Goal: Check status: Check status

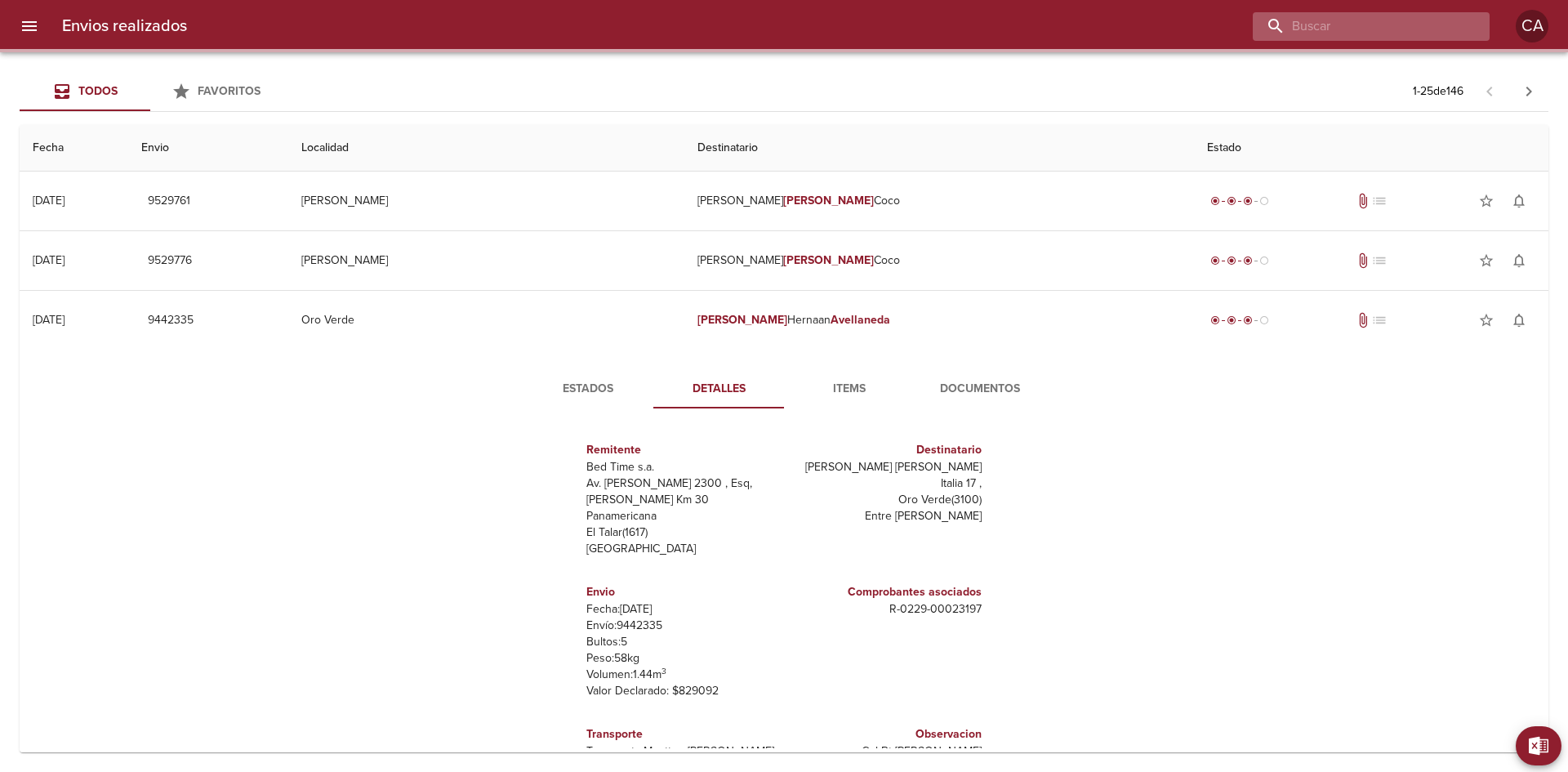
click at [1420, 26] on input "buscar" at bounding box center [1357, 27] width 210 height 29
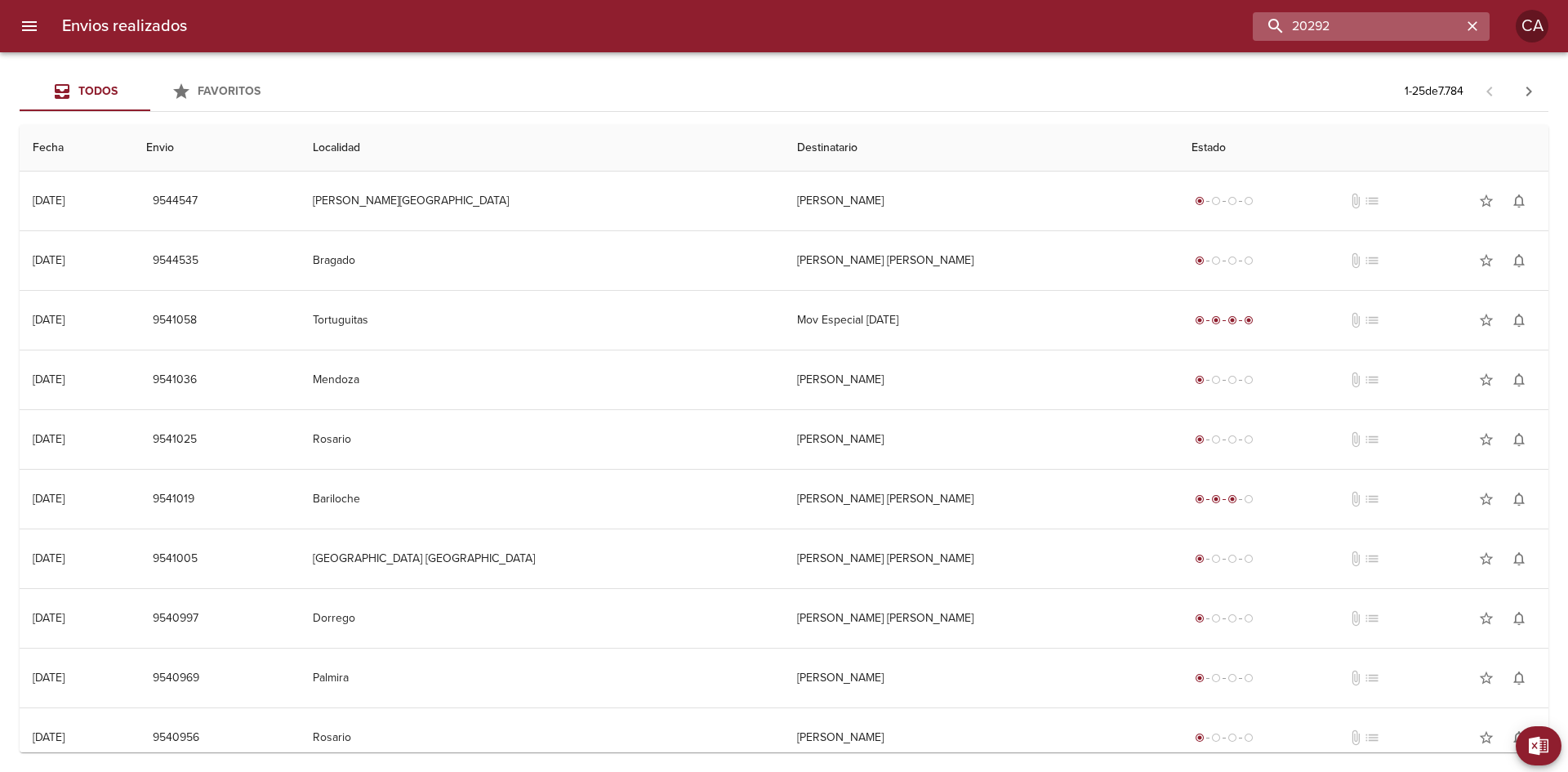
type input "20292"
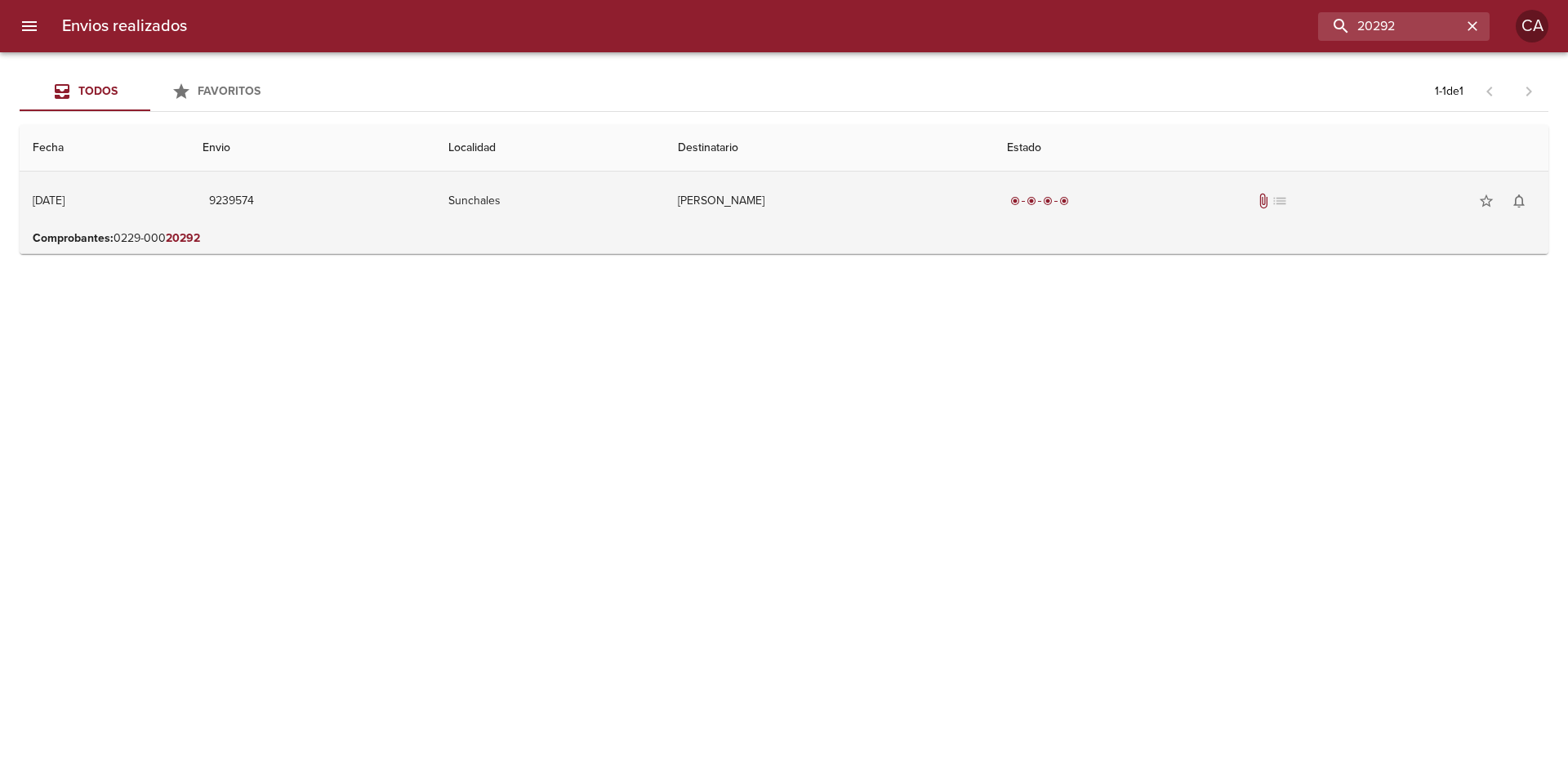
click at [1036, 200] on span "radio_button_checked" at bounding box center [1032, 201] width 10 height 10
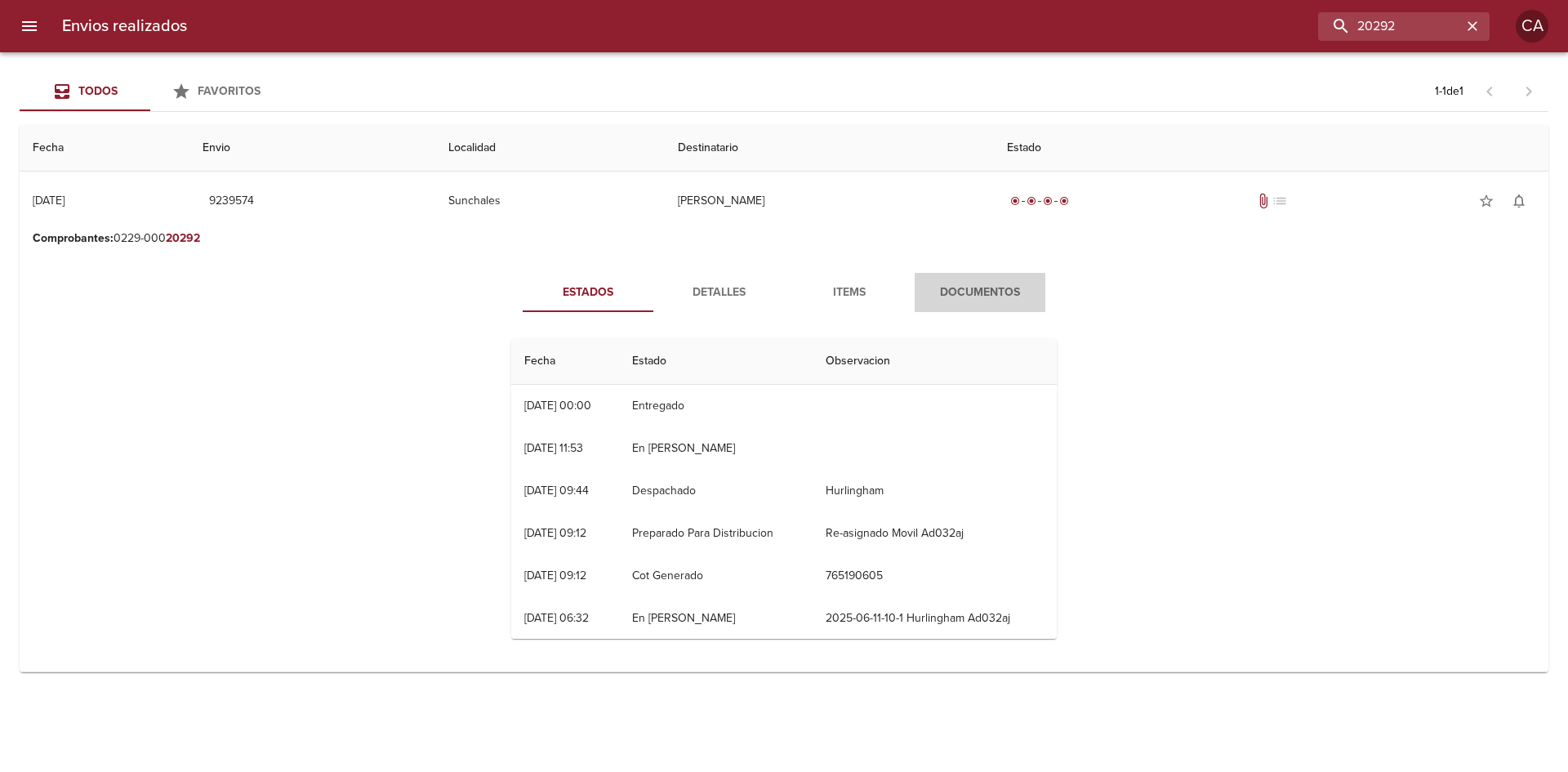
click at [980, 287] on span "Documentos" at bounding box center [981, 292] width 112 height 20
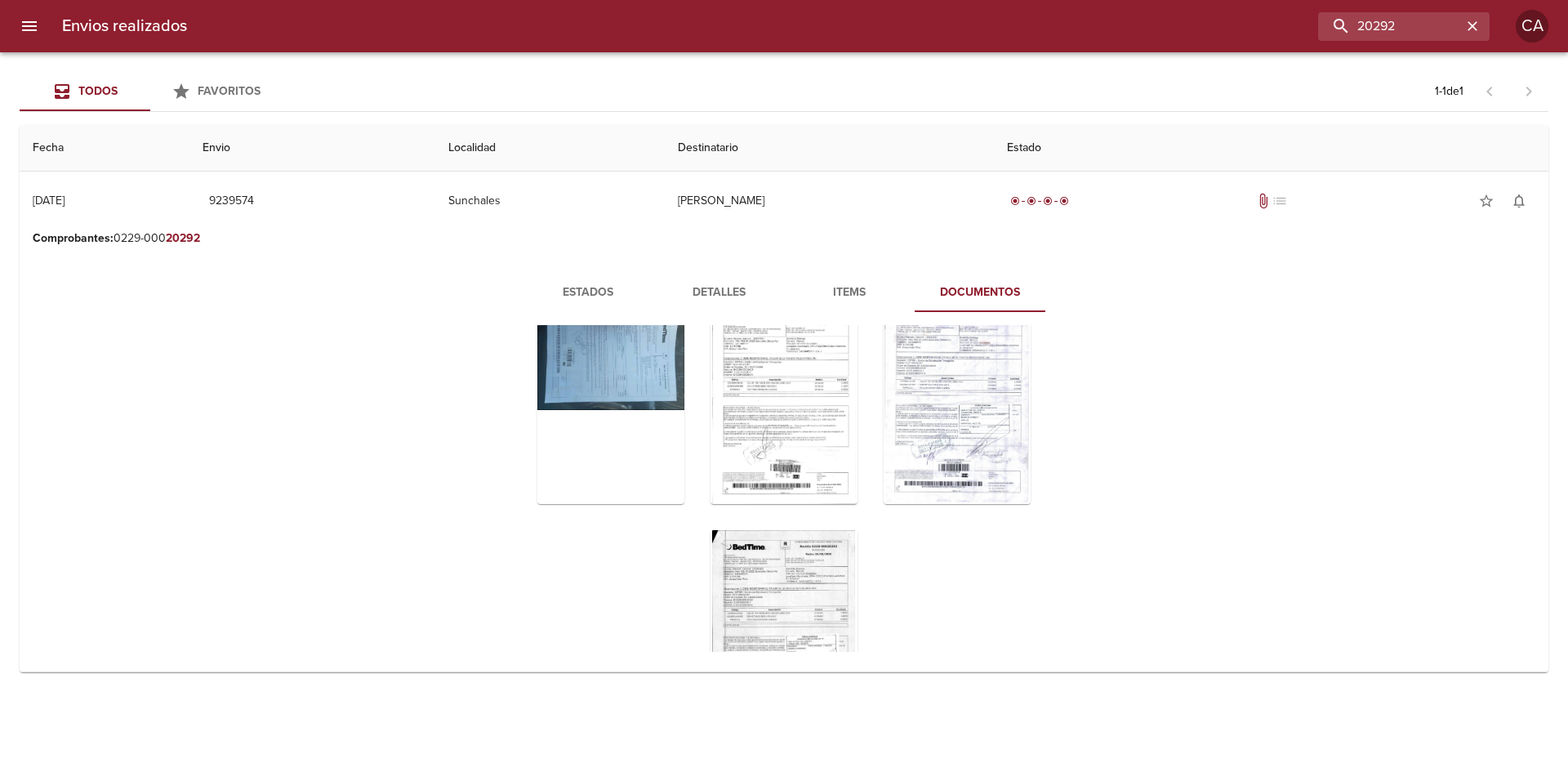
scroll to position [79, 0]
click at [596, 361] on div "Tabla de envíos del cliente" at bounding box center [610, 404] width 147 height 204
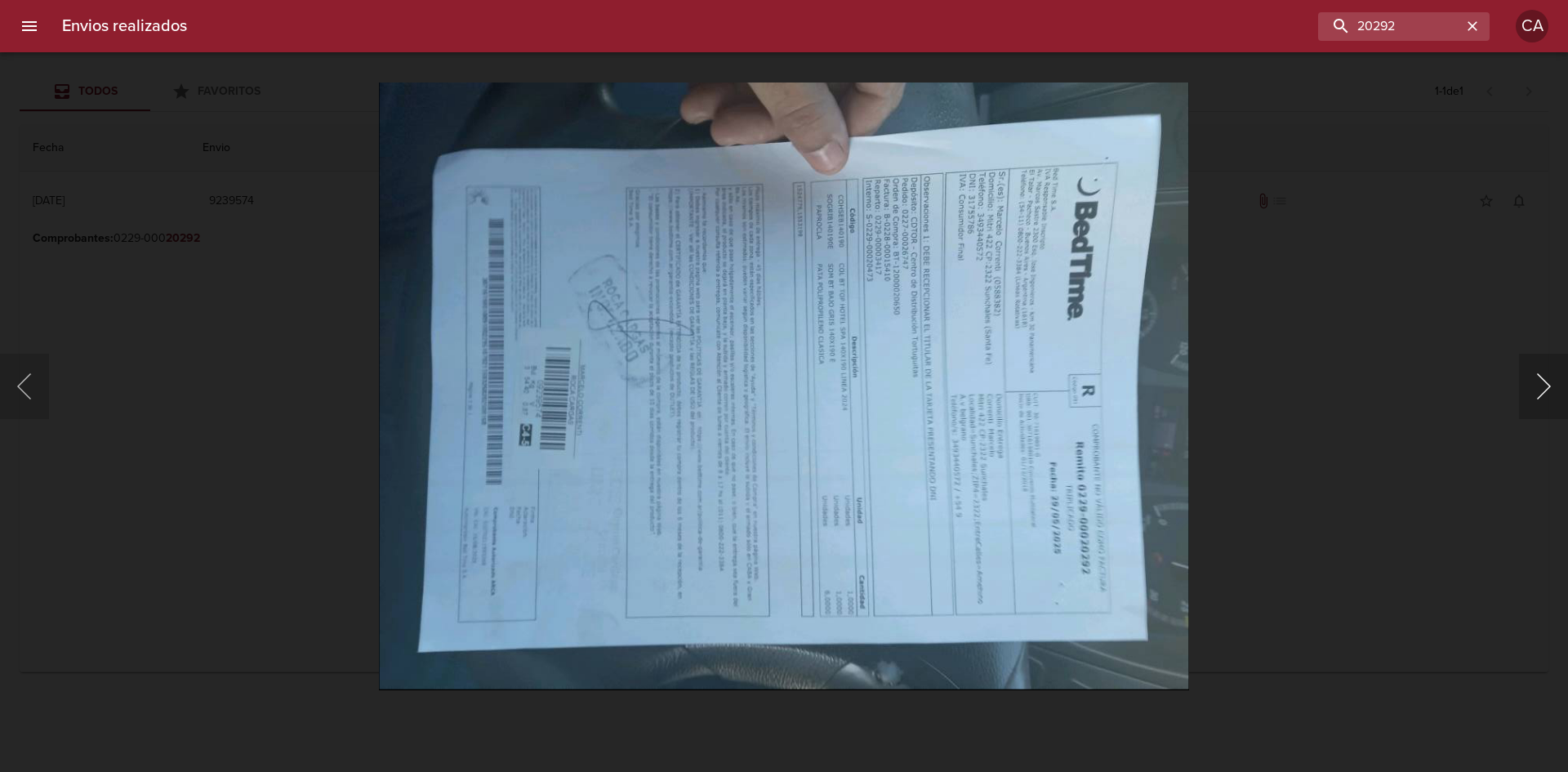
click at [1546, 394] on button "Siguiente" at bounding box center [1543, 386] width 49 height 65
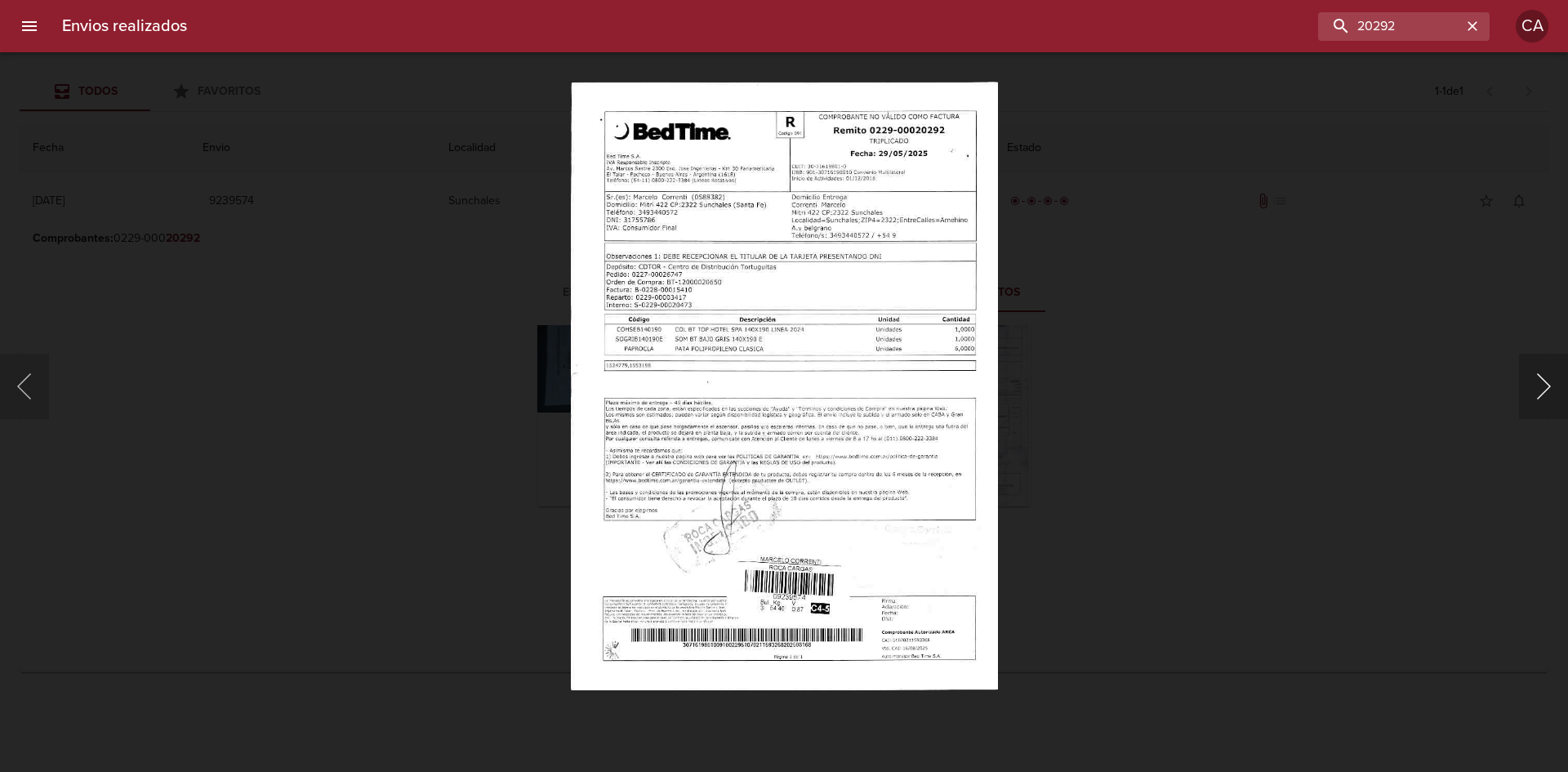
click at [1546, 394] on button "Siguiente" at bounding box center [1543, 386] width 49 height 65
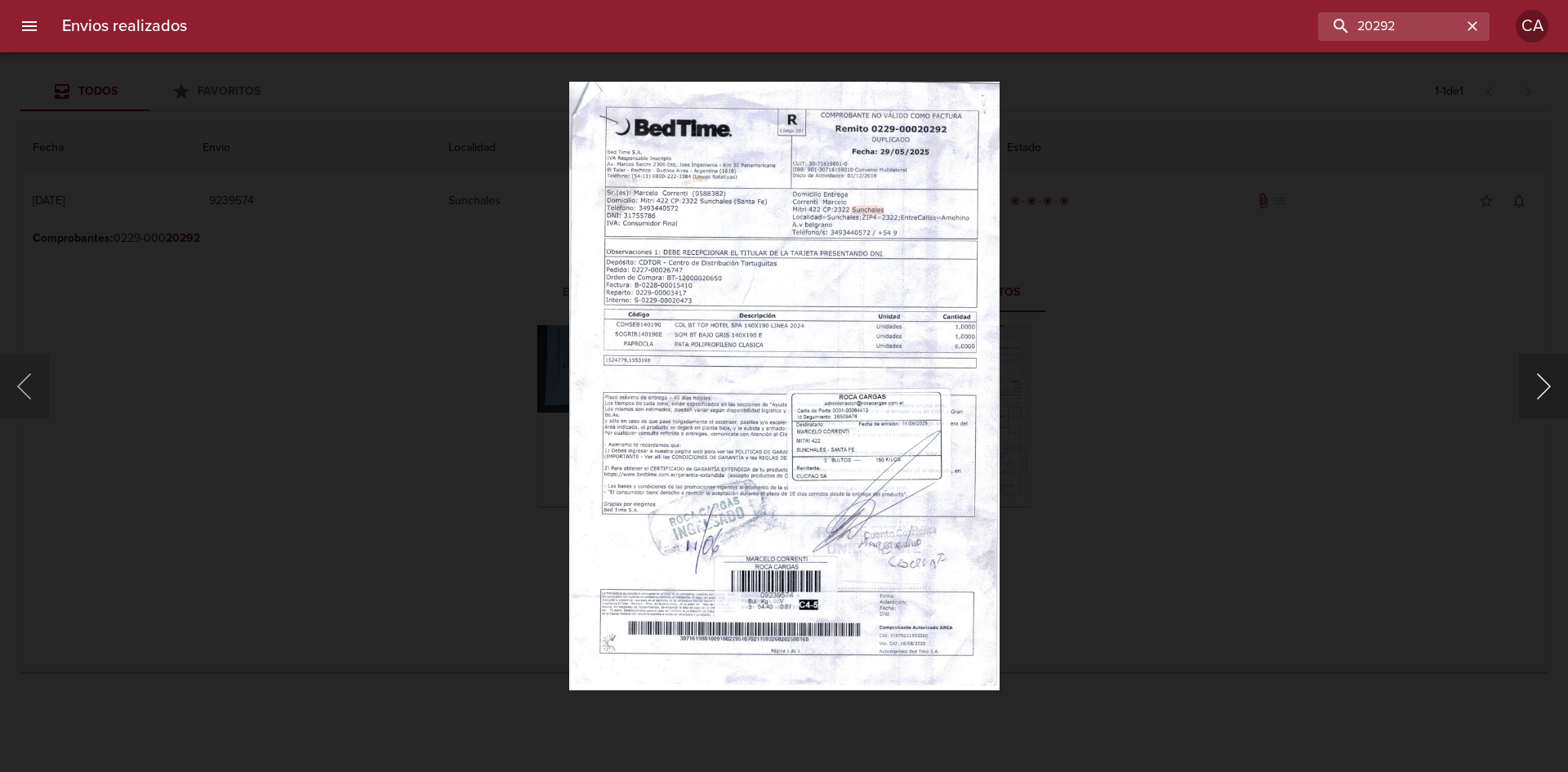
click at [1549, 403] on button "Siguiente" at bounding box center [1543, 386] width 49 height 65
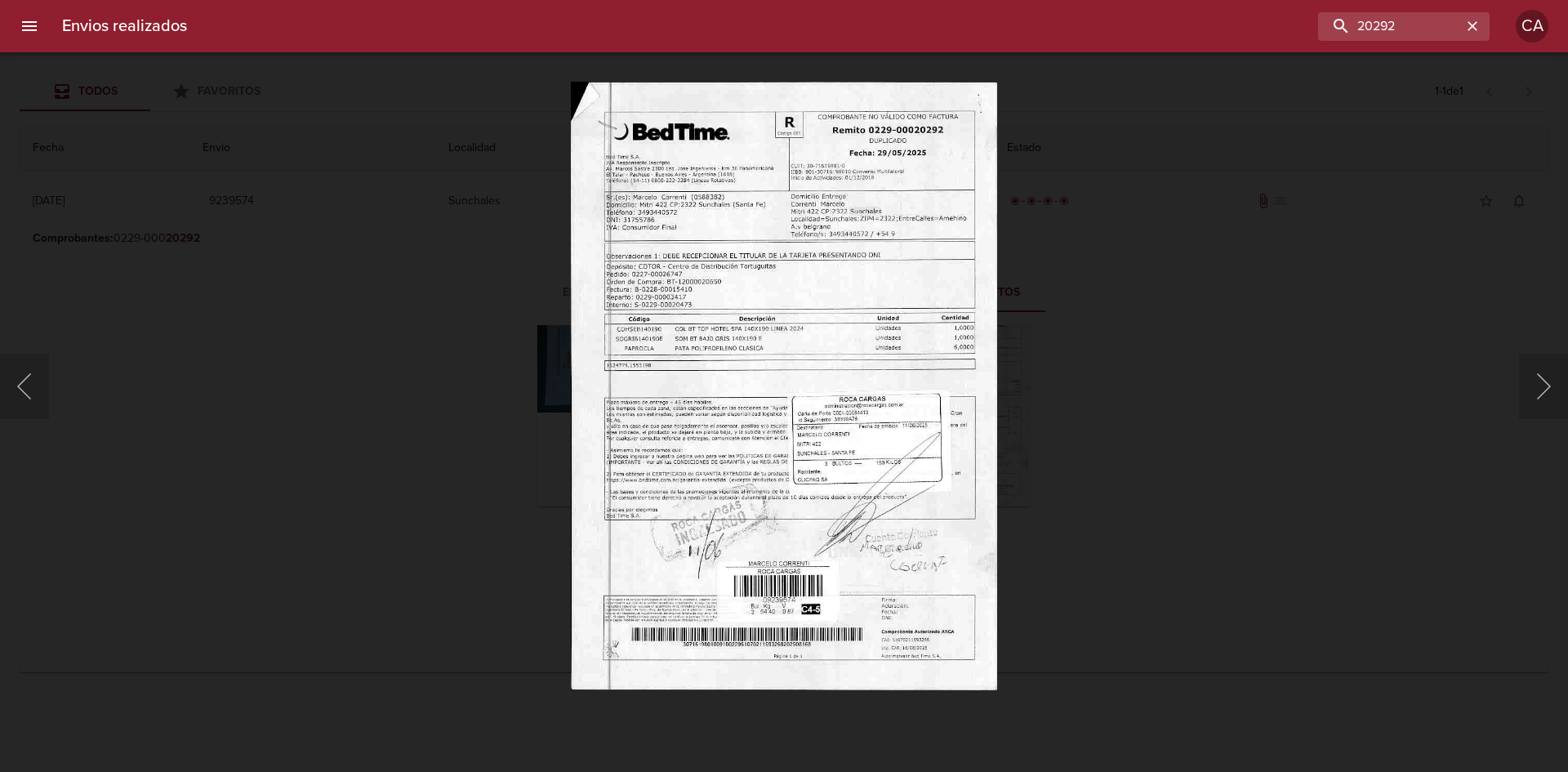
click at [13, 383] on div at bounding box center [8, 386] width 16 height 772
click at [22, 387] on button "Anterior" at bounding box center [24, 386] width 49 height 65
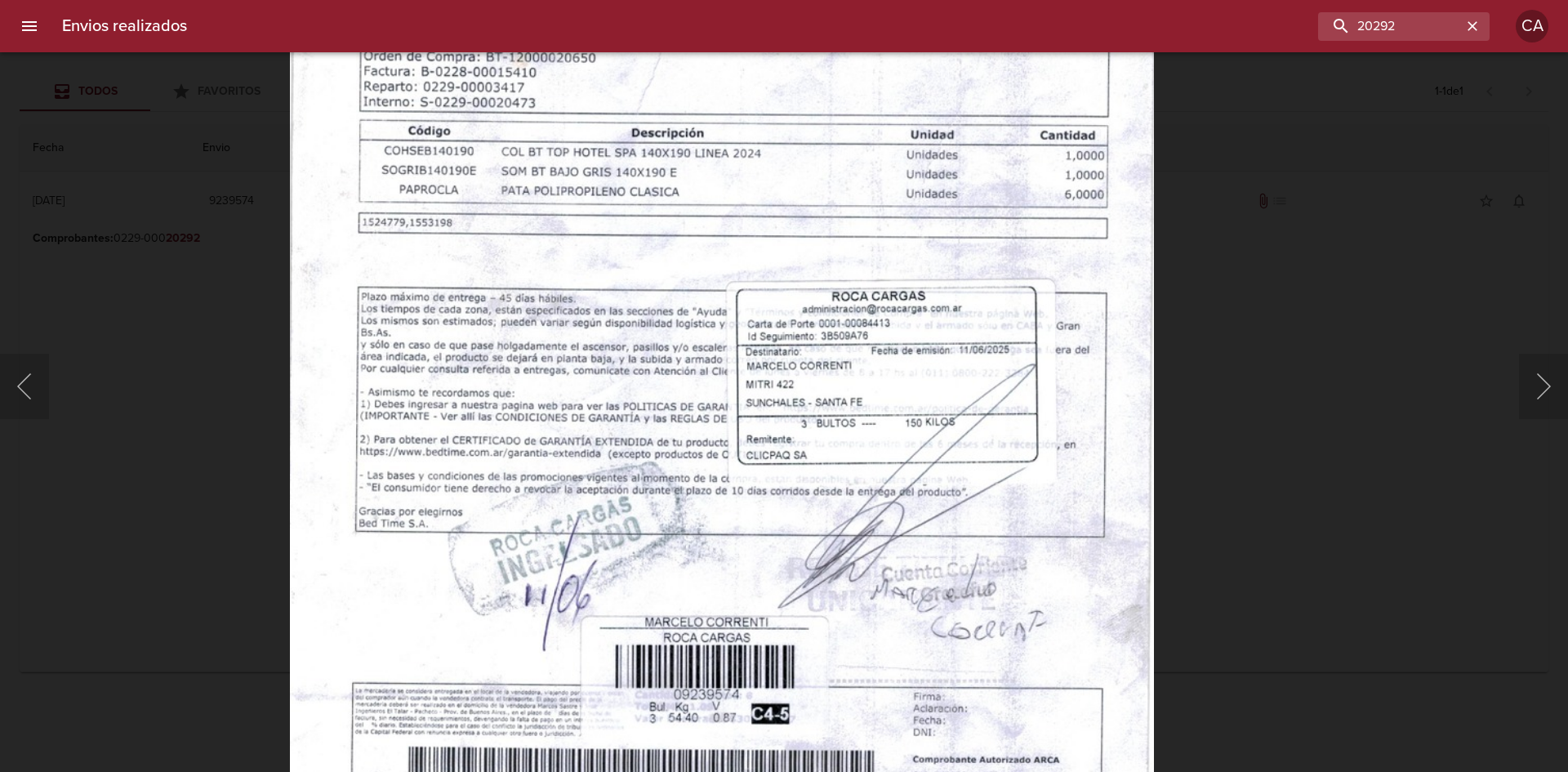
click at [828, 351] on img "Lightbox" at bounding box center [721, 275] width 864 height 1223
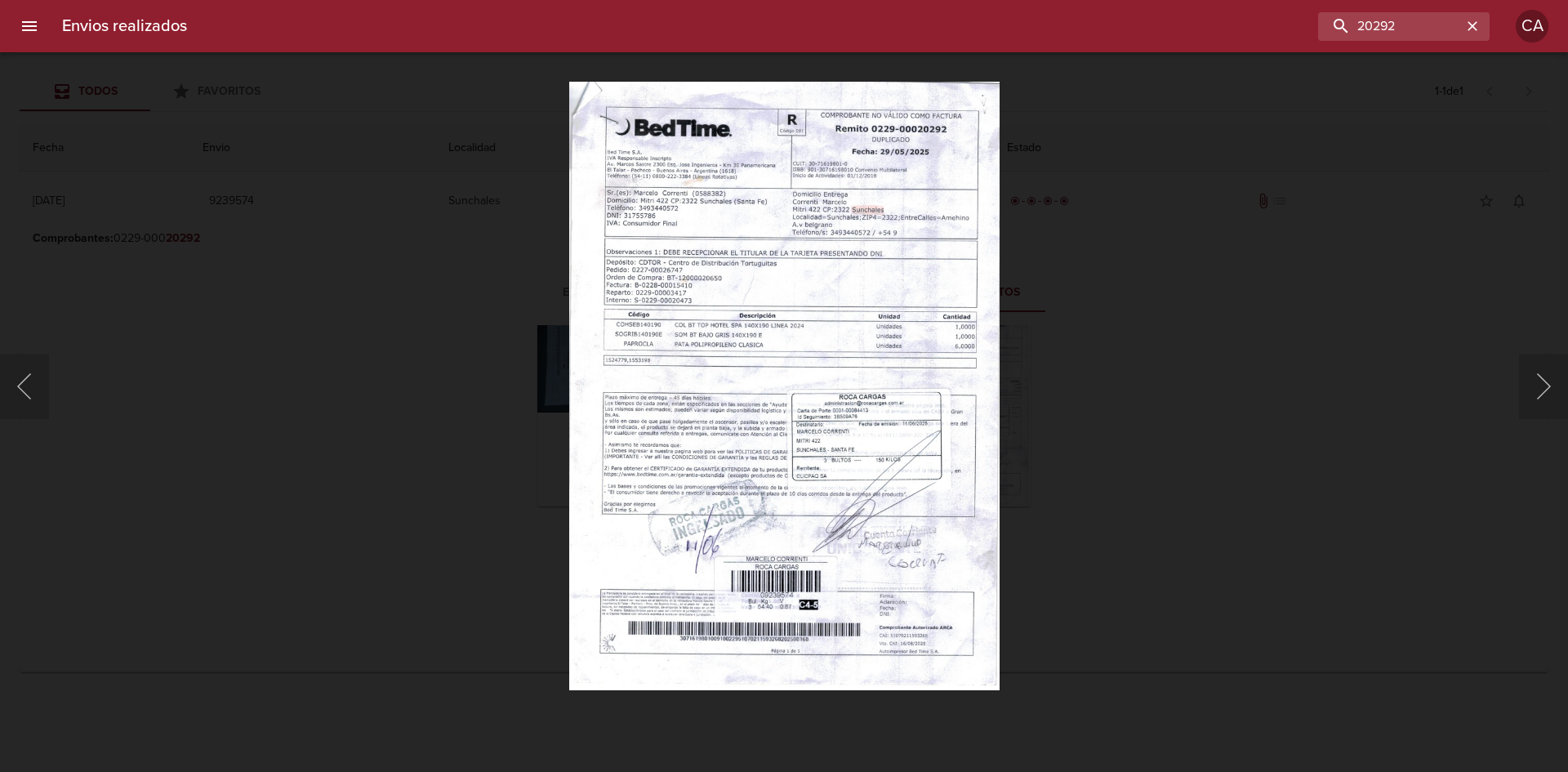
click at [859, 270] on img "Lightbox" at bounding box center [784, 386] width 431 height 609
